Goal: Entertainment & Leisure: Consume media (video, audio)

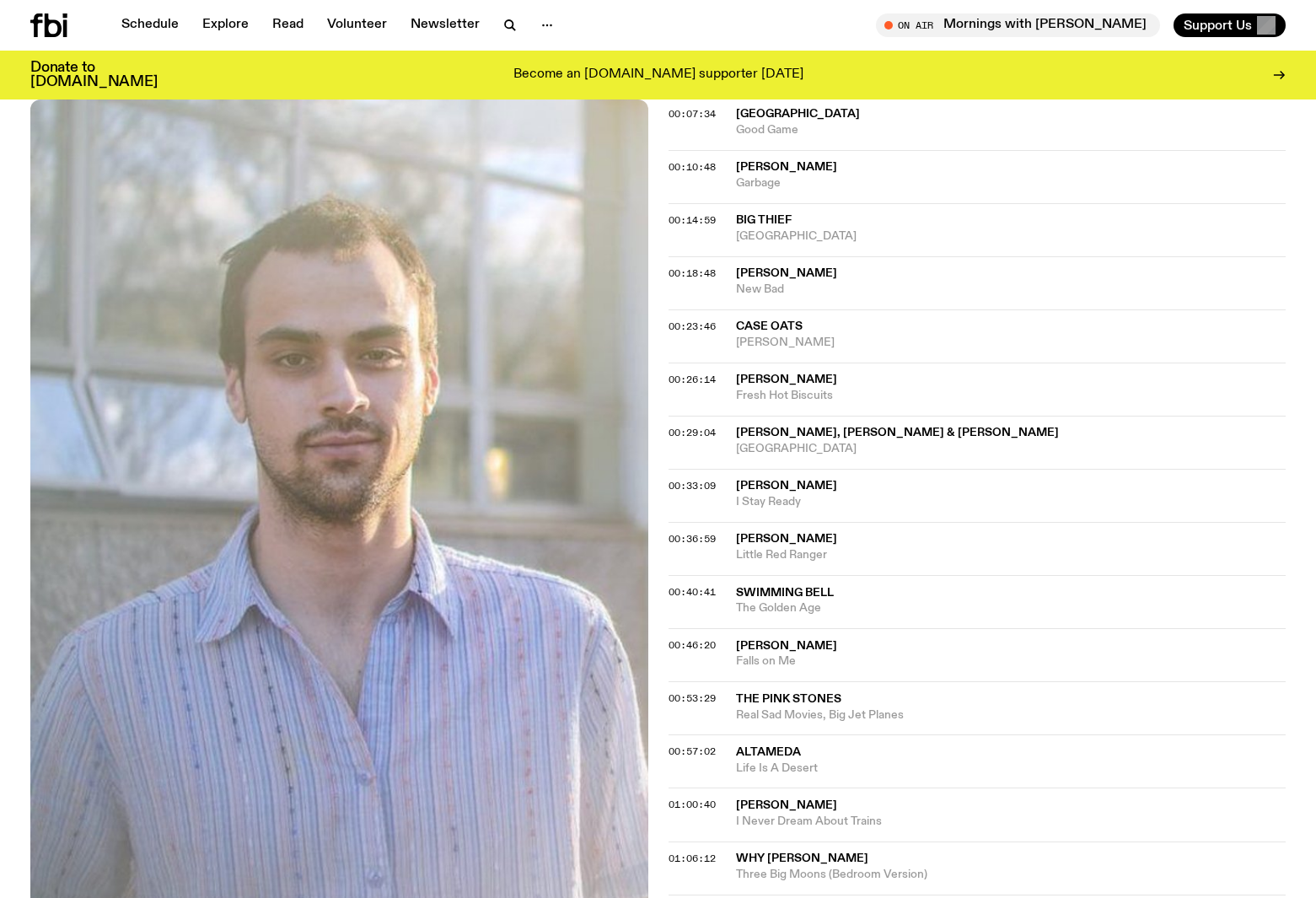
scroll to position [585, 0]
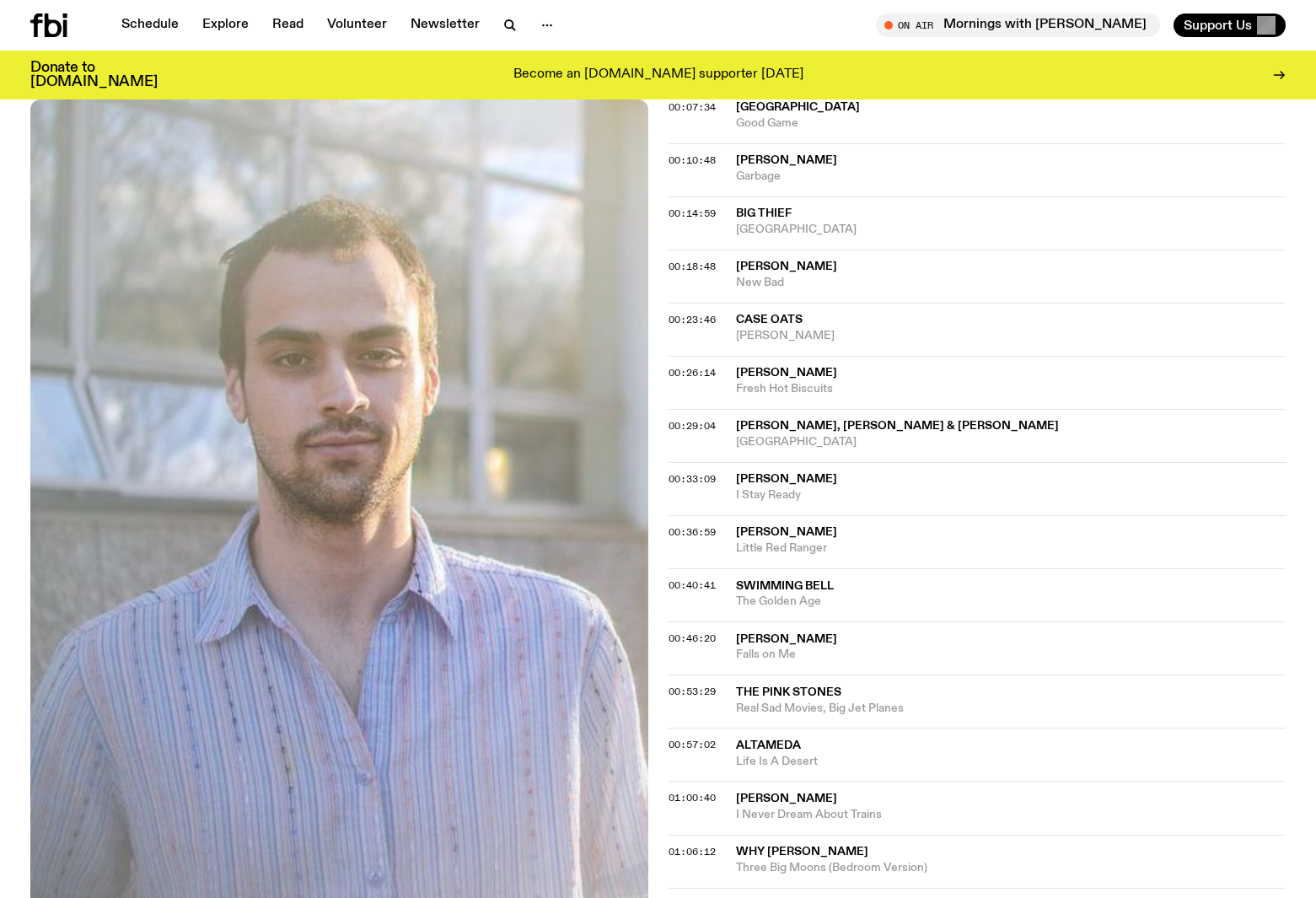
click at [798, 581] on span "Swimming Bell" at bounding box center [785, 586] width 98 height 12
click at [779, 581] on span "Swimming Bell" at bounding box center [785, 586] width 98 height 12
click at [706, 579] on span "00:40:41" at bounding box center [692, 585] width 47 height 14
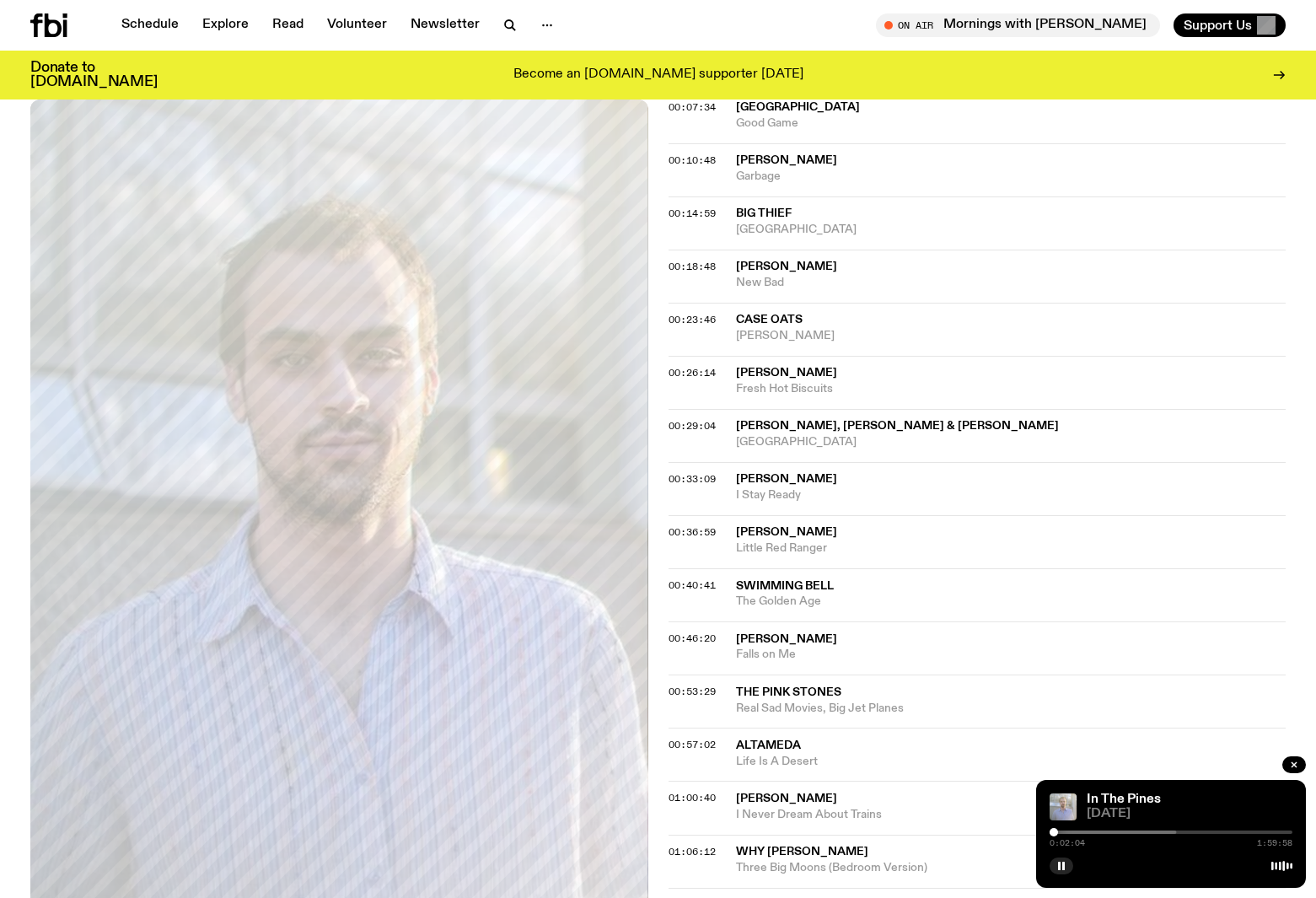
drag, startPoint x: 1134, startPoint y: 832, endPoint x: 1054, endPoint y: 835, distance: 80.1
click at [1054, 835] on div at bounding box center [1054, 832] width 8 height 8
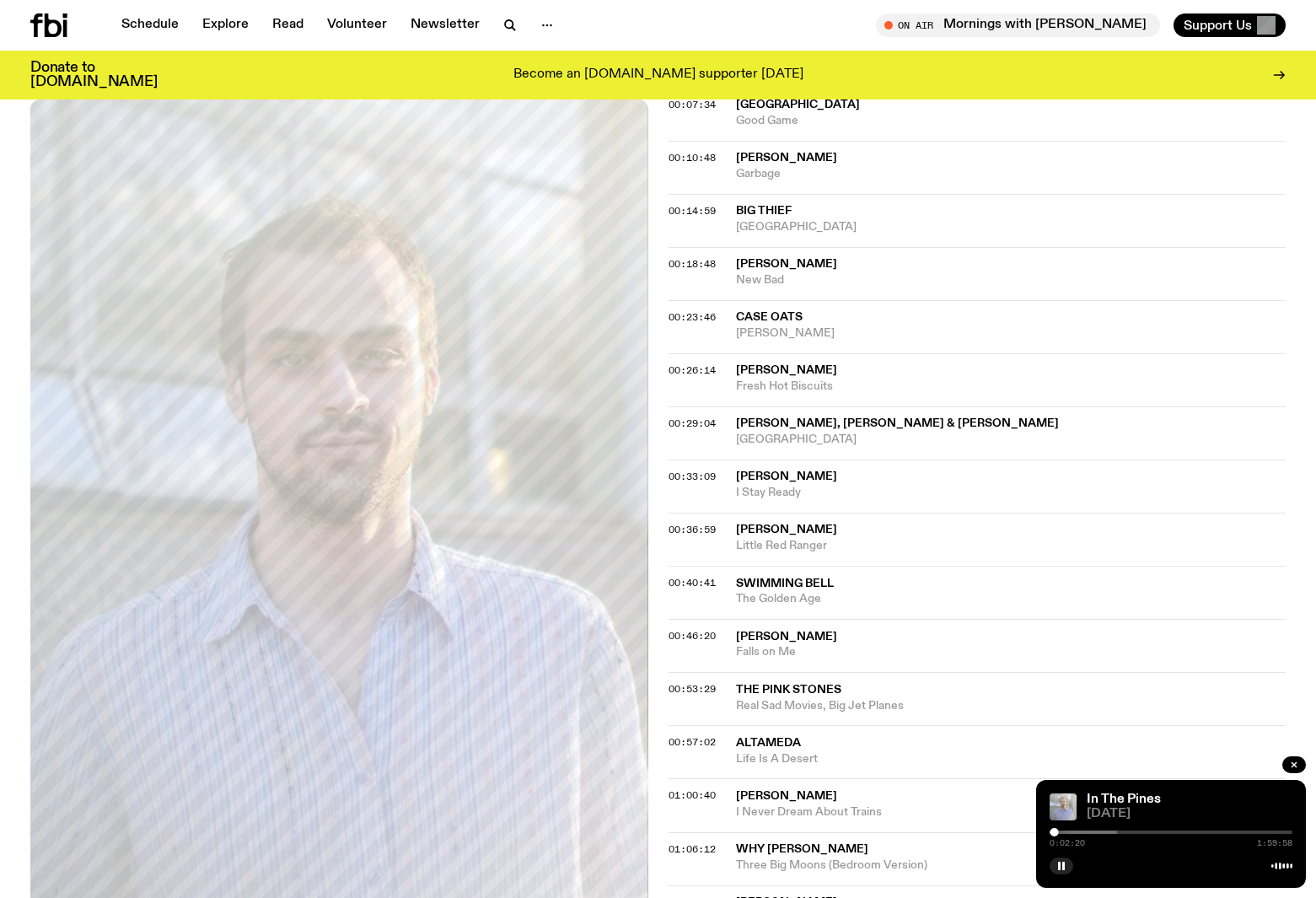
click at [1087, 832] on div at bounding box center [995, 832] width 242 height 4
click at [1062, 866] on icon "button" at bounding box center [1061, 866] width 10 height 10
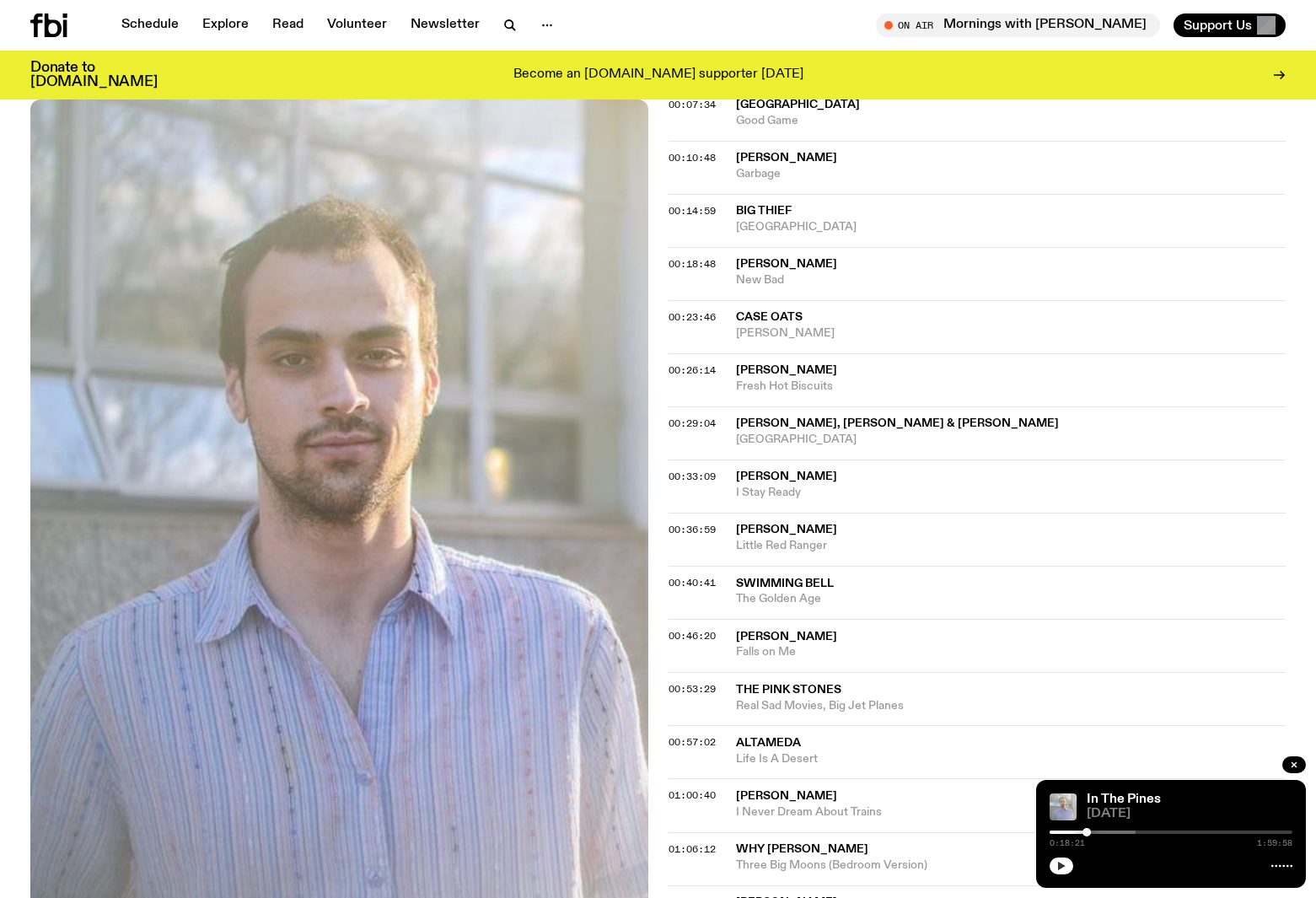
click at [1062, 866] on icon "button" at bounding box center [1062, 866] width 7 height 8
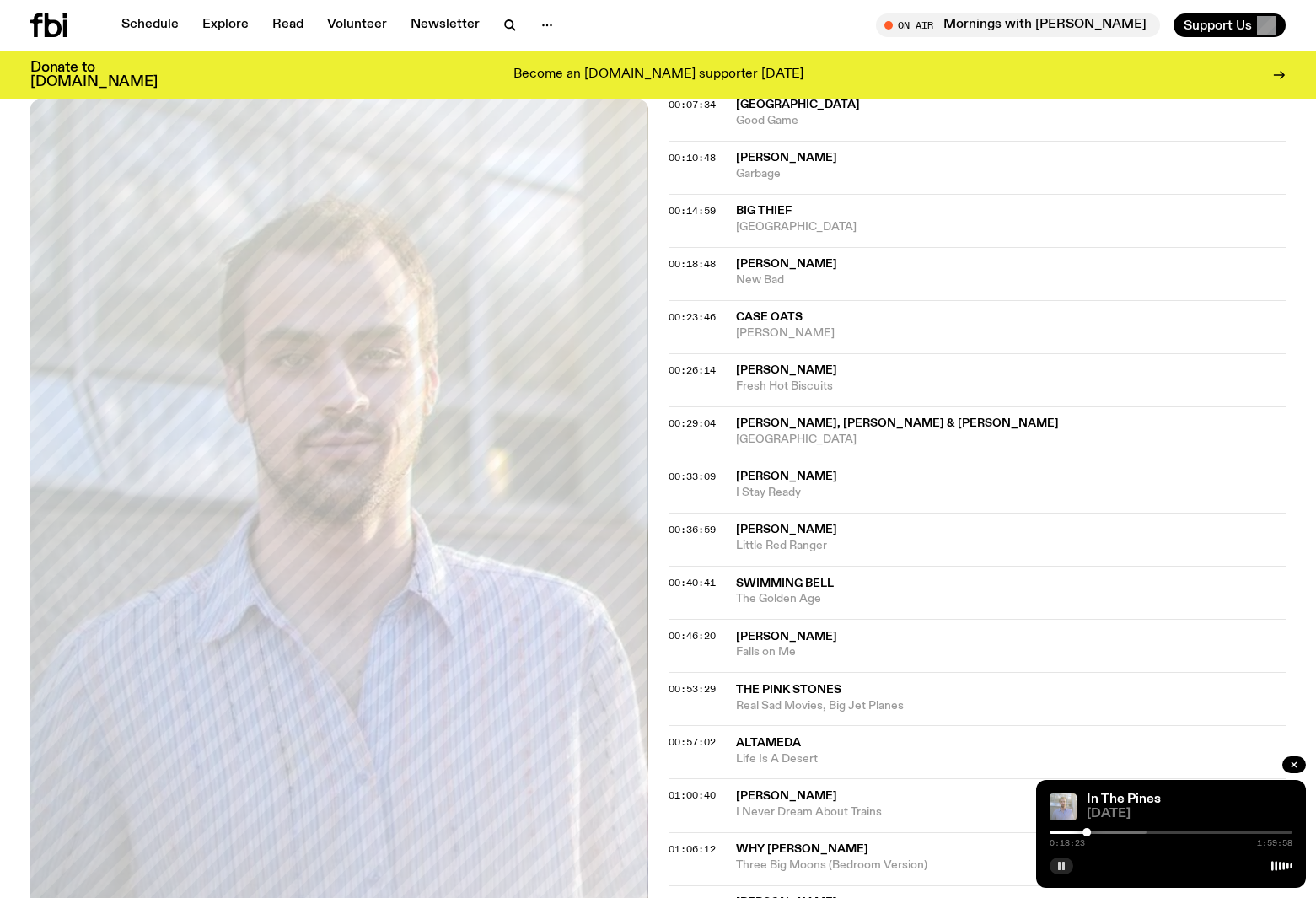
click at [1062, 866] on icon "button" at bounding box center [1061, 866] width 10 height 10
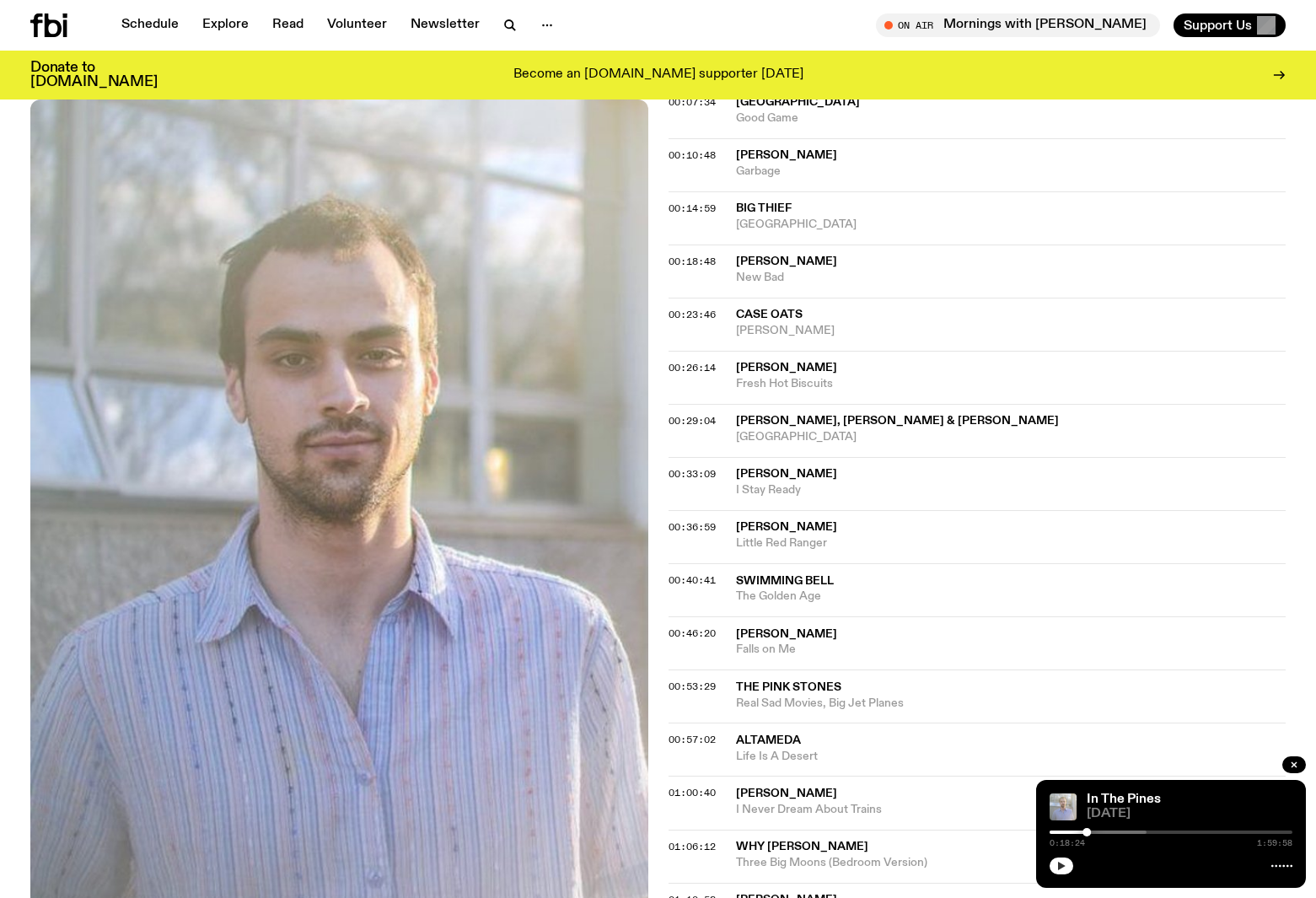
click at [658, 568] on div "Aired on [DATE] 9:00pm Specialist Country Folk Indie The best new folk and cosm…" at bounding box center [658, 689] width 1316 height 1908
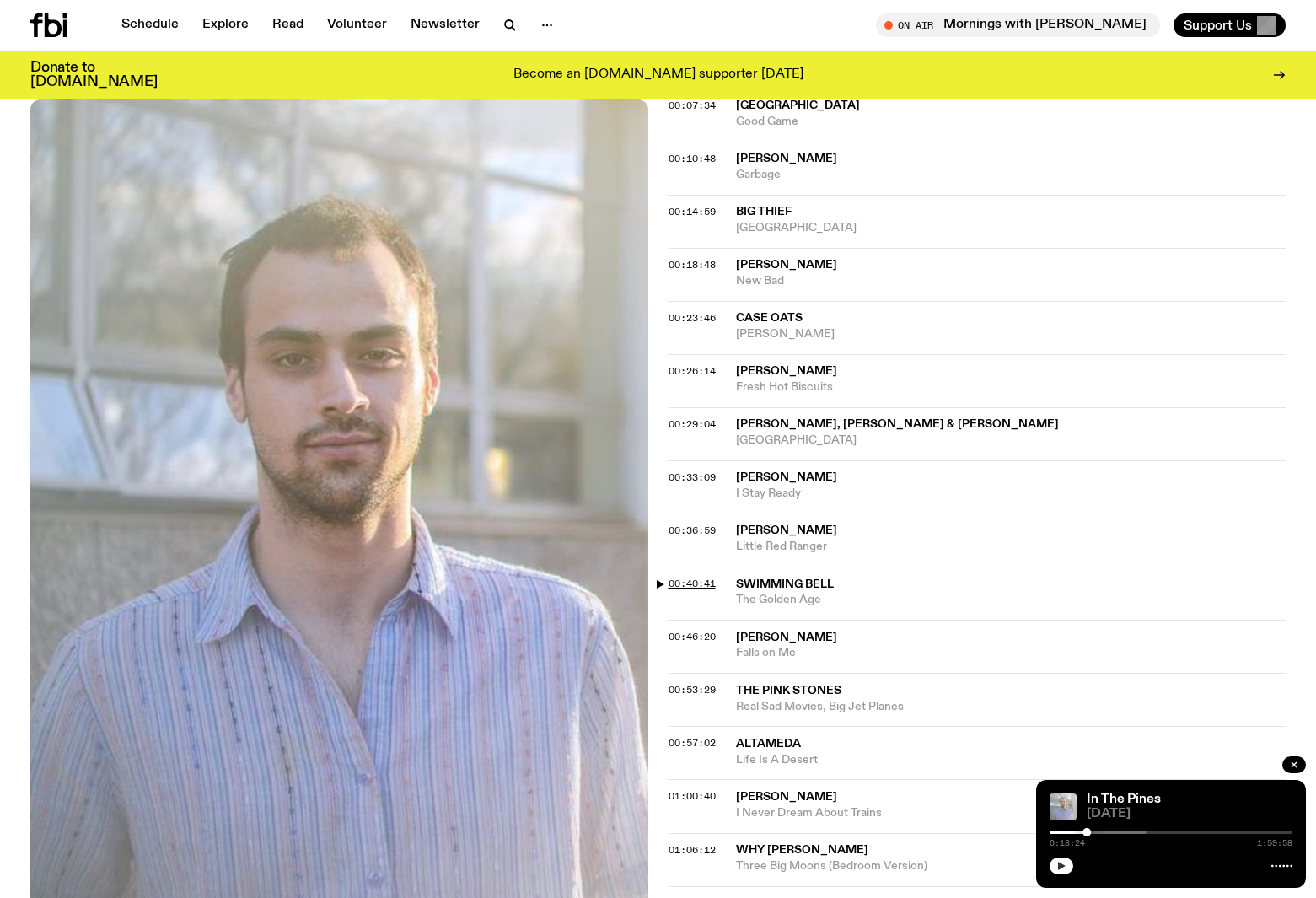
click at [674, 577] on span "00:40:41" at bounding box center [692, 583] width 47 height 14
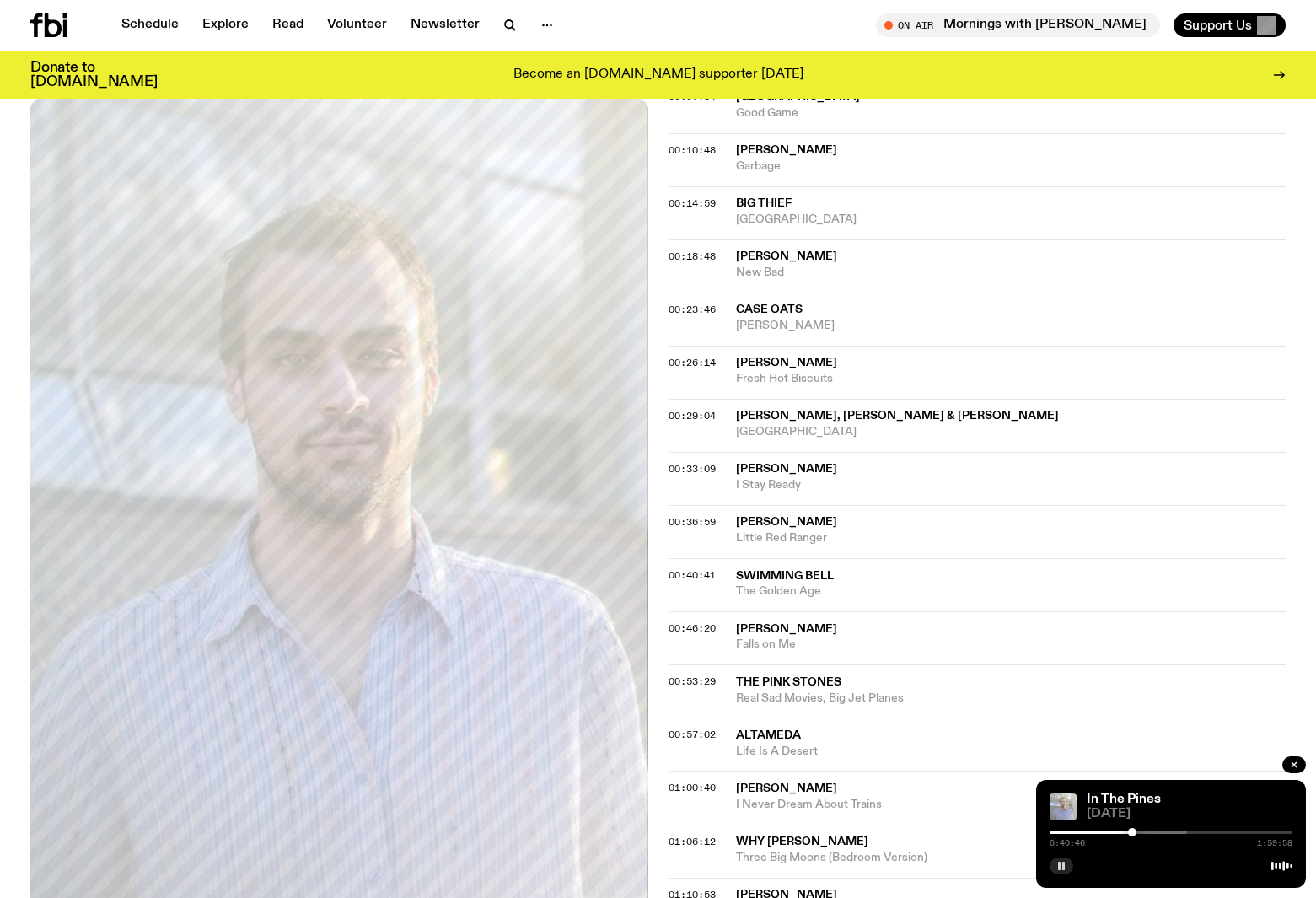
scroll to position [595, 1]
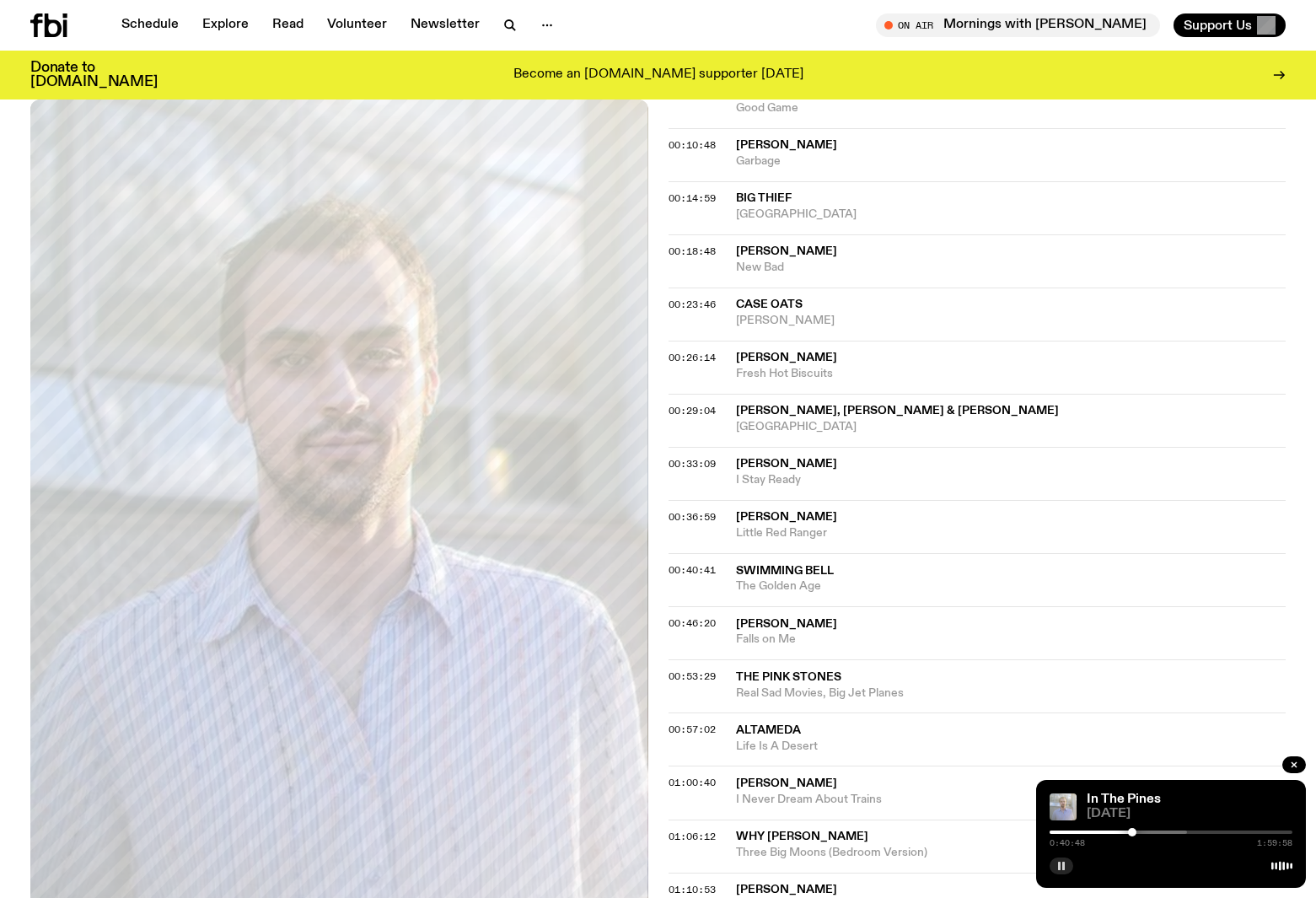
click at [1061, 866] on rect "button" at bounding box center [1059, 866] width 3 height 8
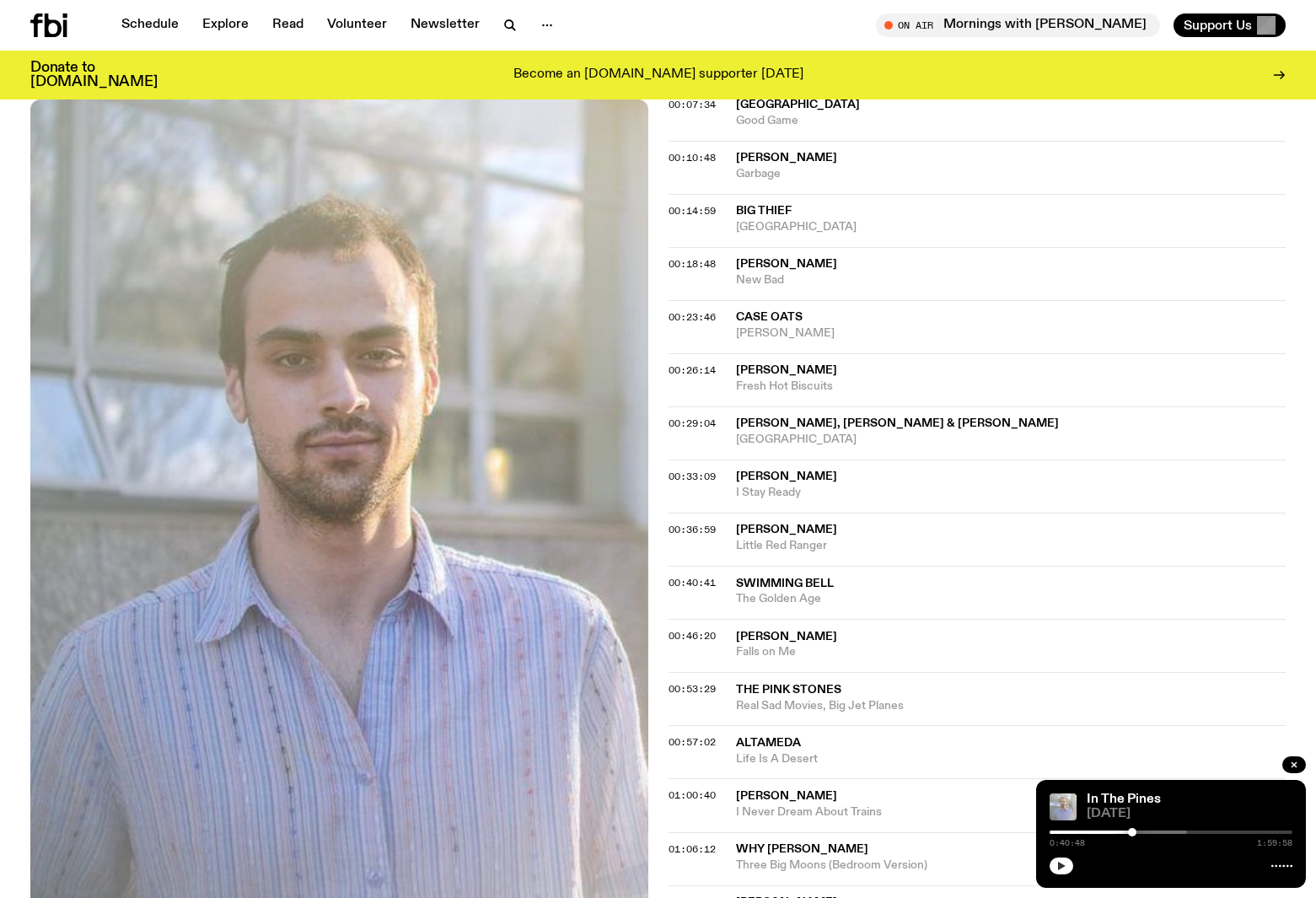
click at [1060, 866] on icon "button" at bounding box center [1062, 866] width 7 height 8
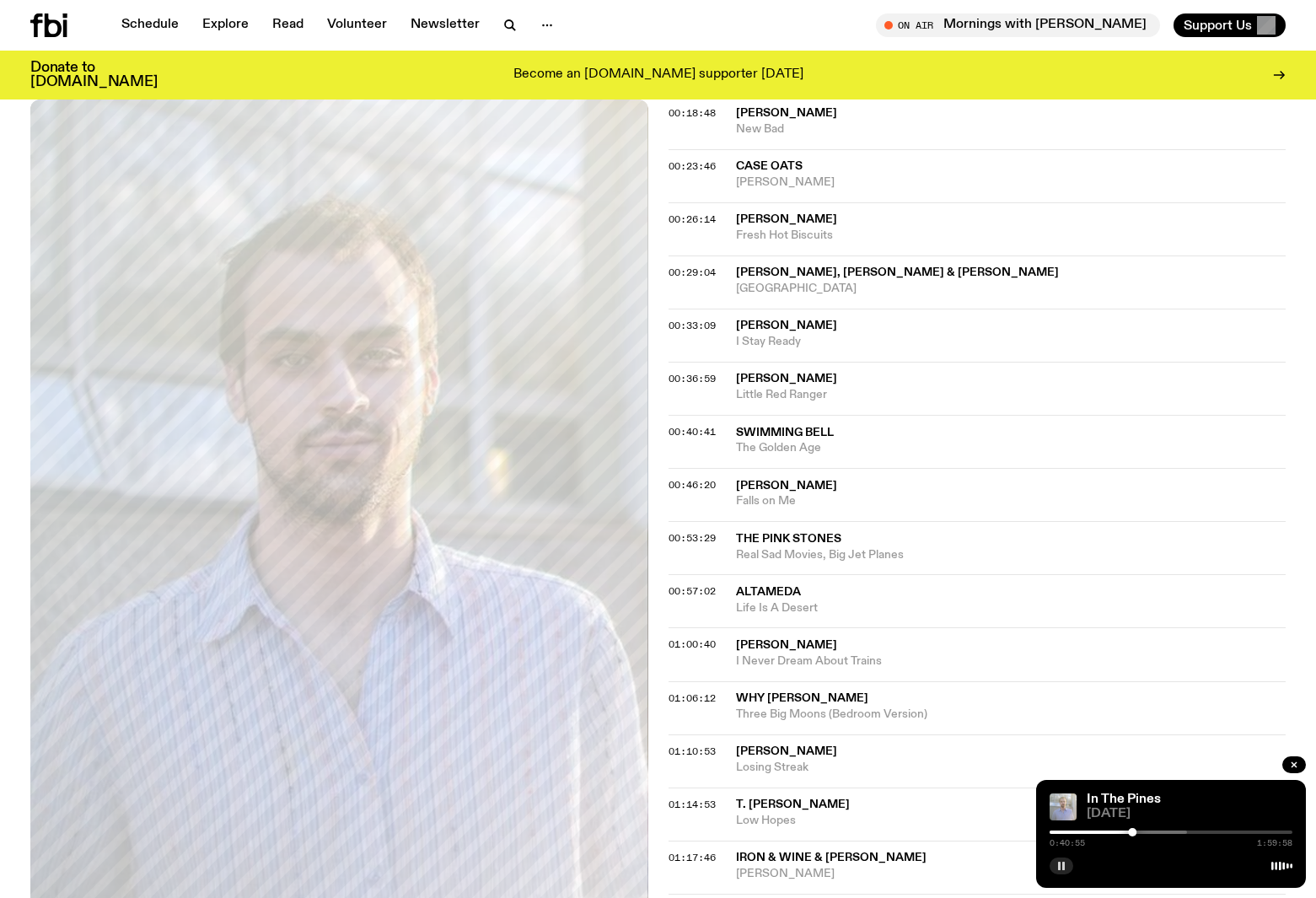
scroll to position [739, 0]
click at [1293, 765] on icon "button" at bounding box center [1294, 765] width 5 height 5
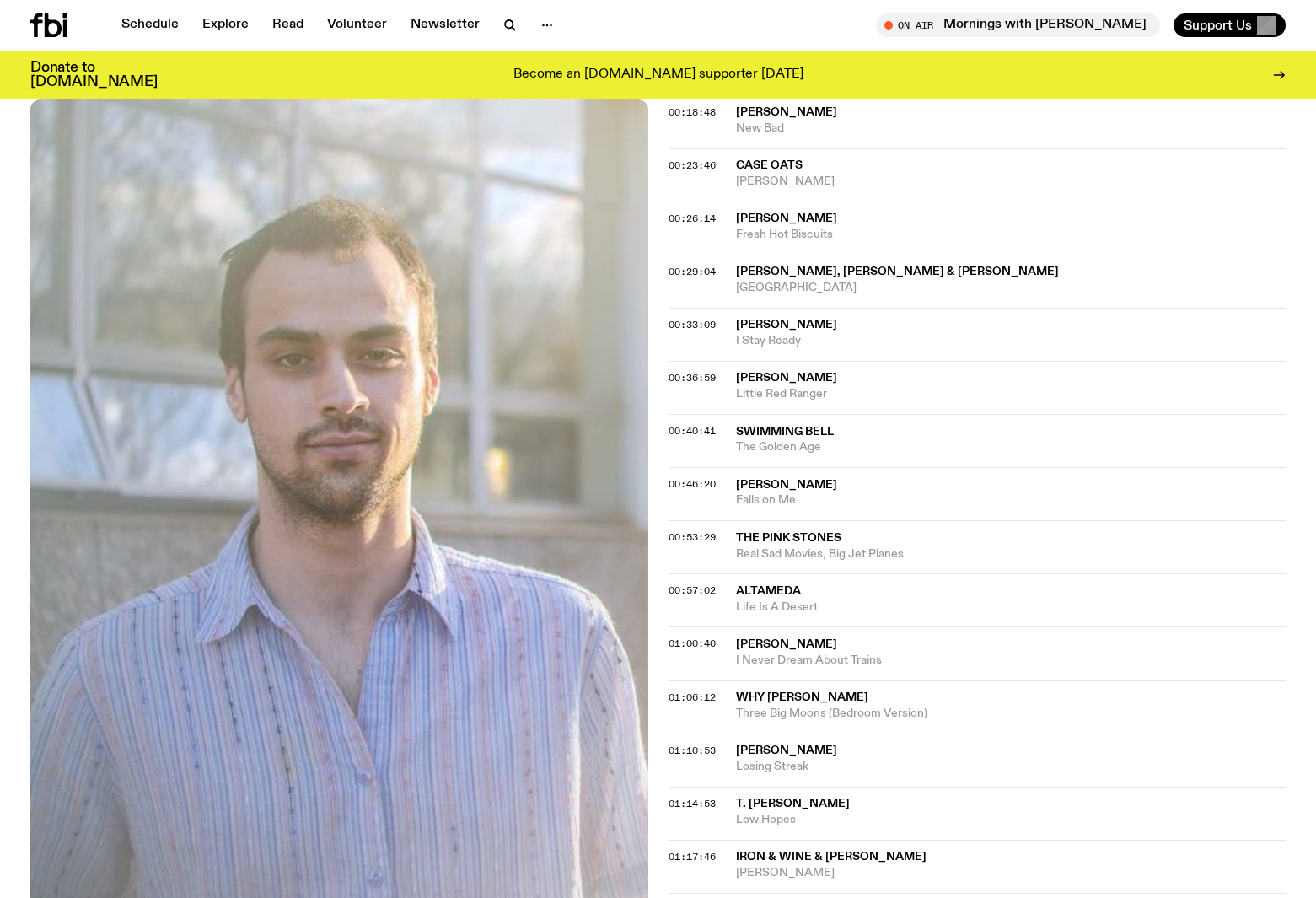
click at [768, 638] on span "[PERSON_NAME]" at bounding box center [787, 644] width 101 height 12
click at [656, 620] on div "Aired on [DATE] 9:00pm Specialist Country Folk Indie The best new folk and cosm…" at bounding box center [658, 540] width 1316 height 1908
click at [675, 637] on span "01:00:40" at bounding box center [692, 643] width 47 height 14
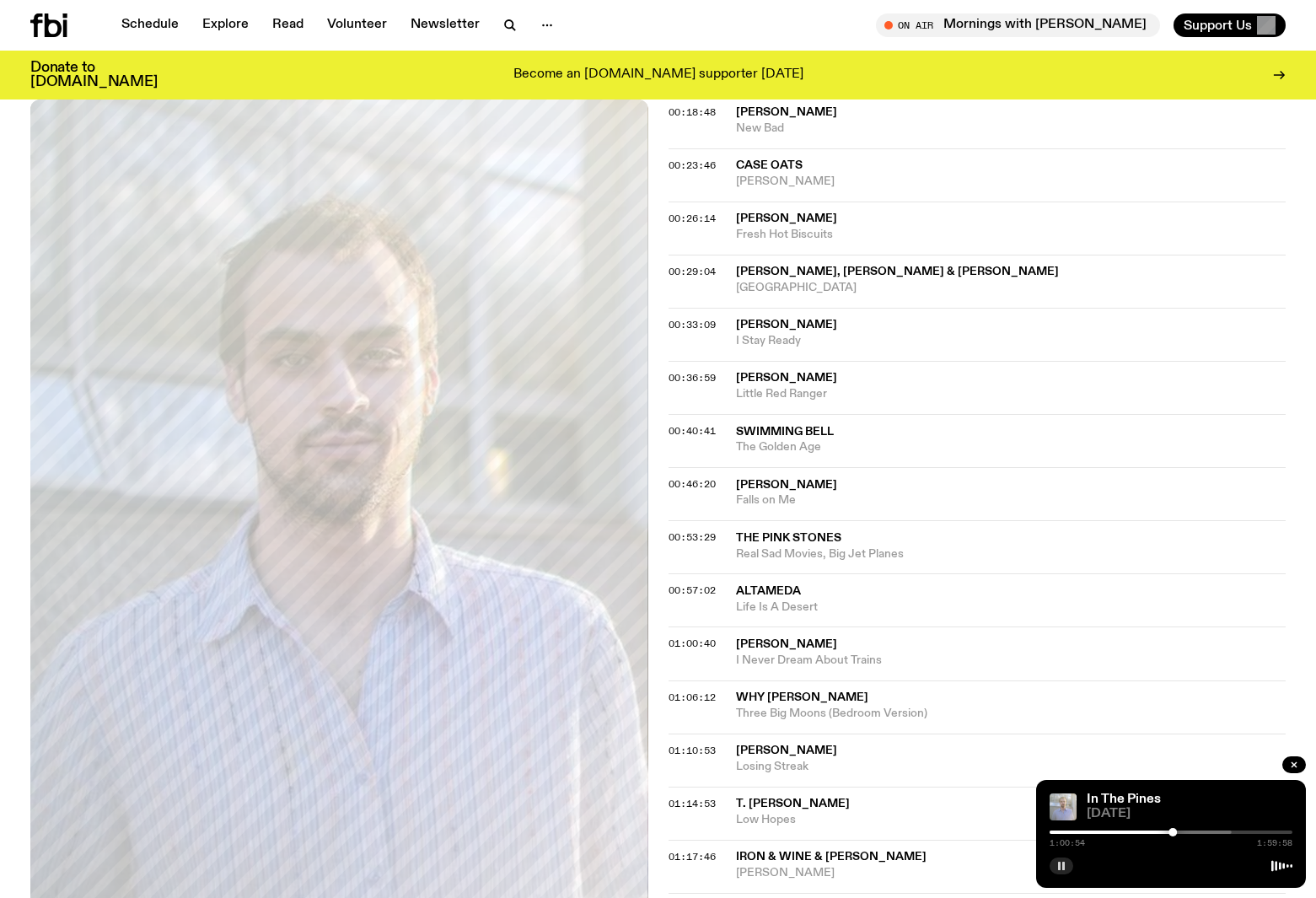
click at [1062, 865] on icon "button" at bounding box center [1061, 866] width 10 height 10
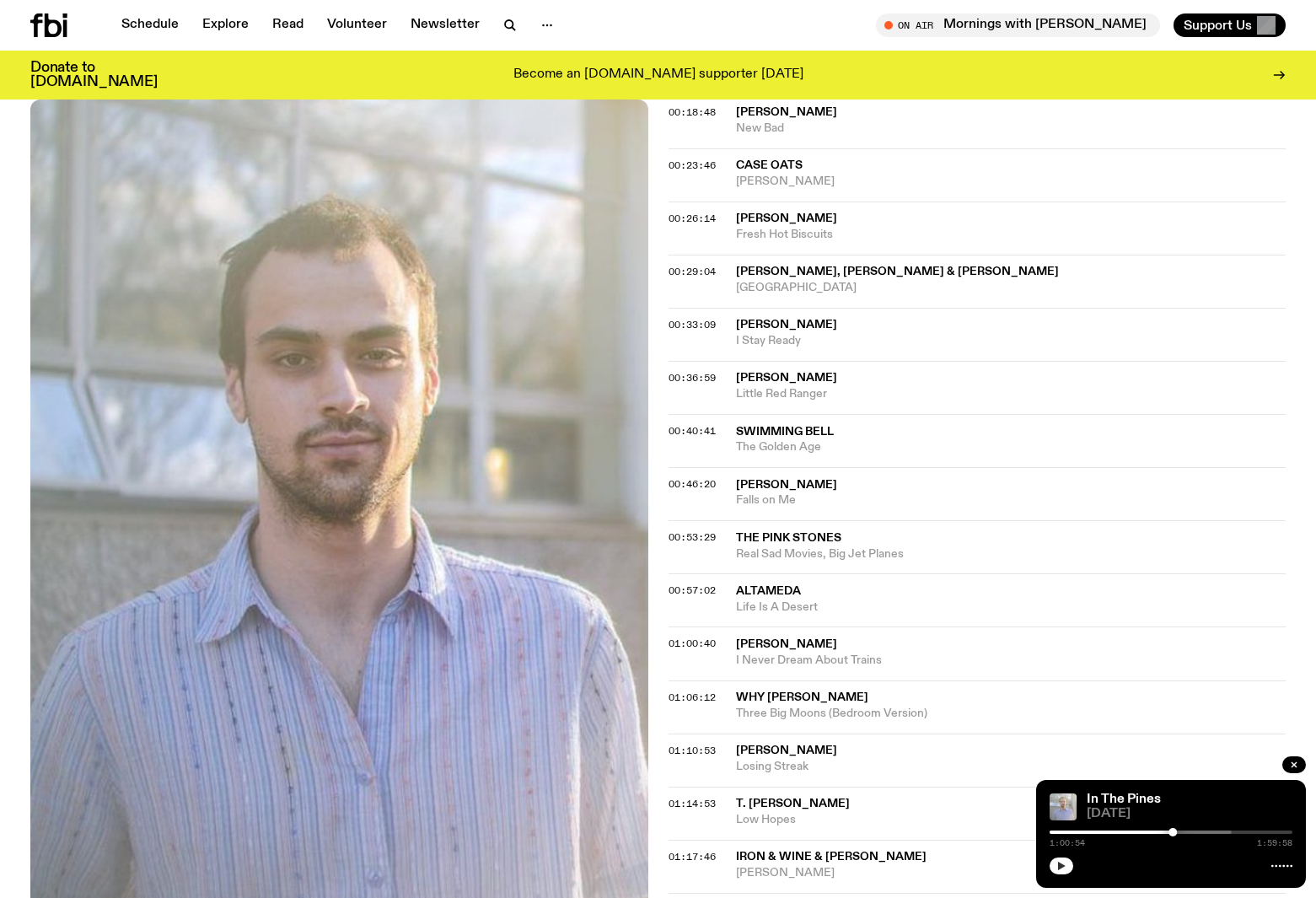
click at [1062, 865] on icon "button" at bounding box center [1062, 866] width 7 height 8
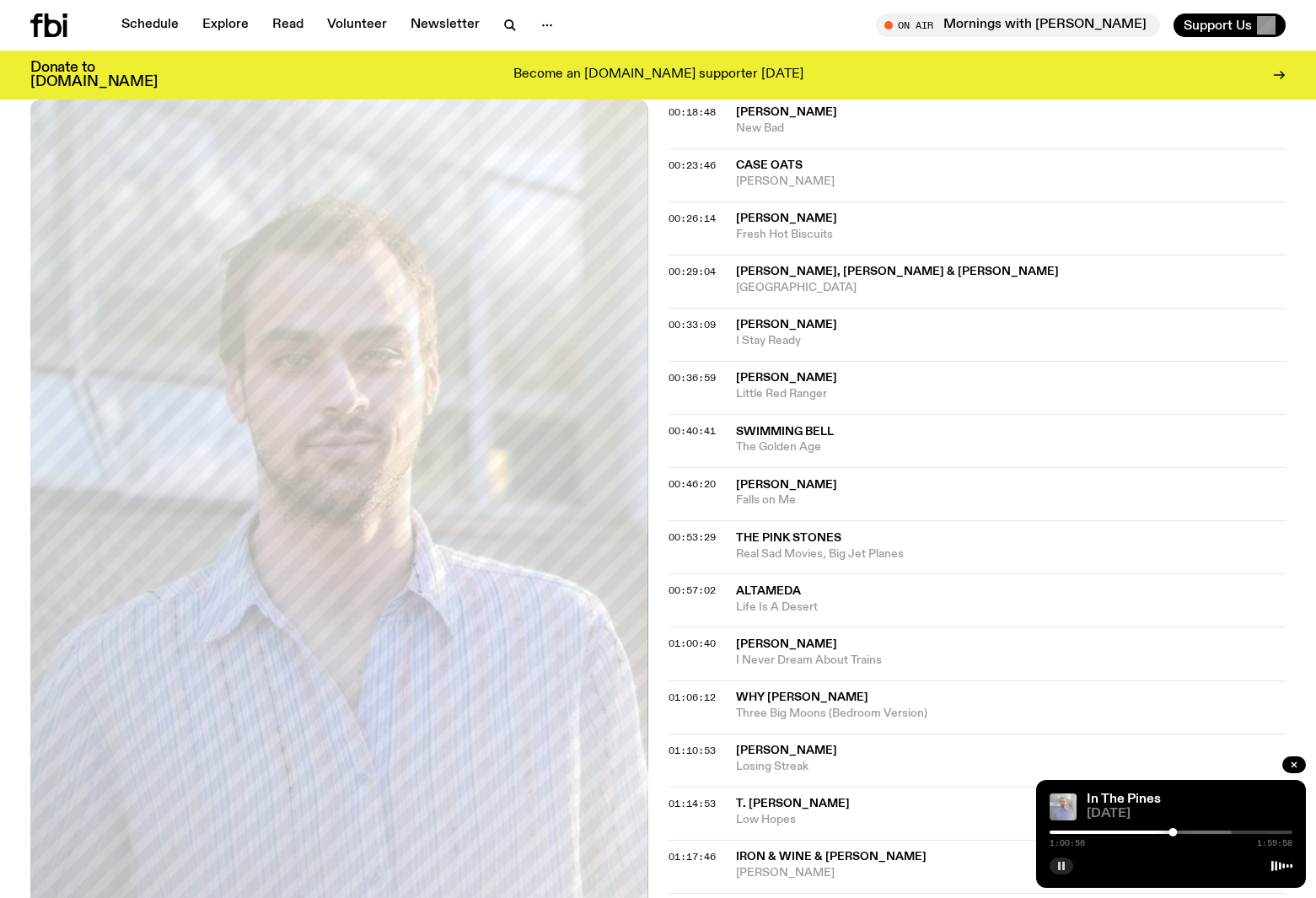
click at [1062, 865] on icon "button" at bounding box center [1061, 866] width 10 height 10
